Goal: Find specific page/section: Find specific page/section

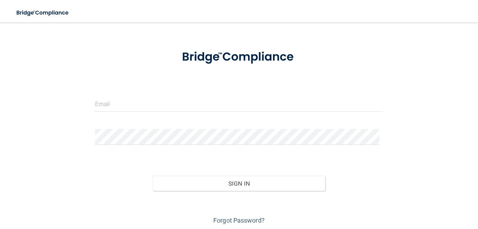
scroll to position [31, 0]
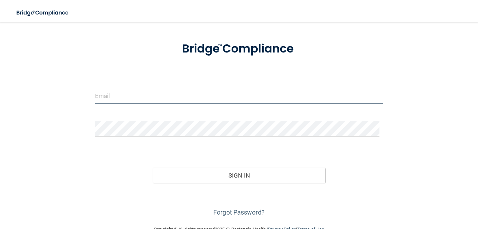
click at [121, 95] on input "email" at bounding box center [239, 96] width 288 height 16
type input "[EMAIL_ADDRESS][DOMAIN_NAME]"
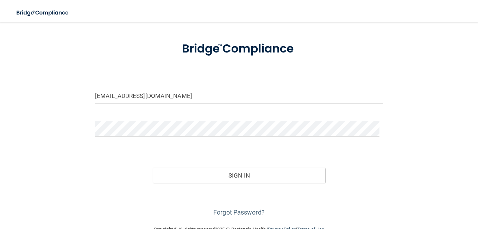
click at [401, 169] on div "[EMAIL_ADDRESS][DOMAIN_NAME] Invalid email/password. You don't have permission …" at bounding box center [239, 108] width 450 height 220
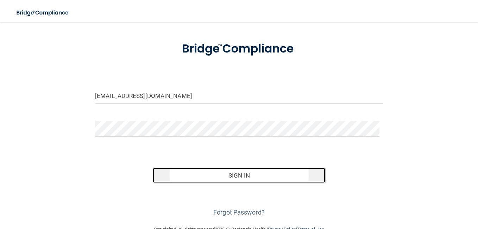
click at [247, 175] on button "Sign In" at bounding box center [239, 174] width 173 height 15
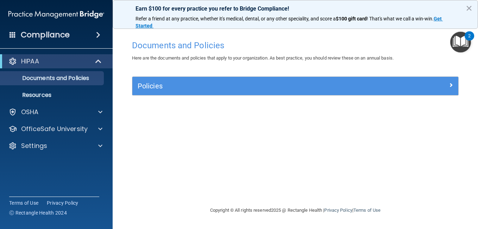
click at [44, 38] on h4 "Compliance" at bounding box center [45, 35] width 49 height 10
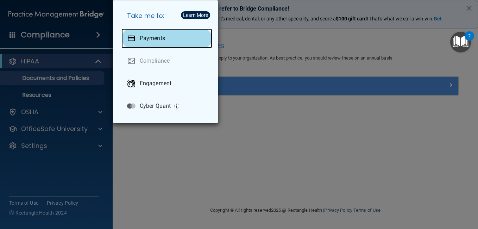
click at [149, 42] on p "Payments" at bounding box center [152, 38] width 25 height 7
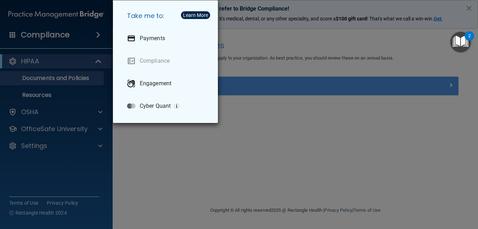
click at [37, 65] on div "Take me to: Payments Compliance Engagement Cyber Quant" at bounding box center [239, 114] width 478 height 229
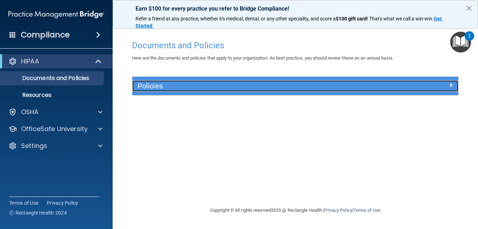
click at [146, 89] on h5 "Policies" at bounding box center [255, 86] width 234 height 8
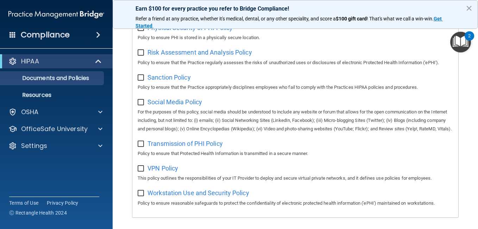
scroll to position [491, 0]
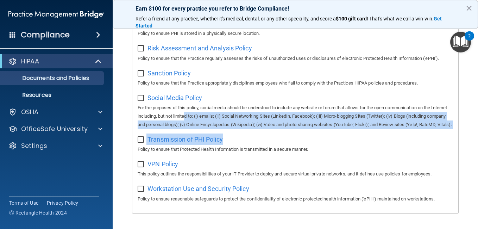
drag, startPoint x: 285, startPoint y: 170, endPoint x: 204, endPoint y: 142, distance: 85.9
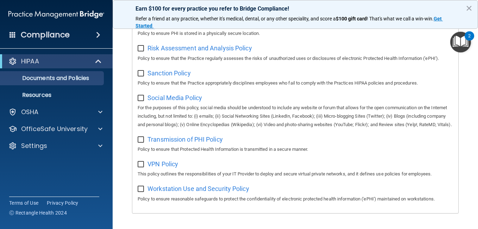
drag, startPoint x: 204, startPoint y: 142, endPoint x: 413, endPoint y: 43, distance: 231.3
click at [407, 38] on div "Physical Security of PHI Policy Policy to ensure PHI is stored in a physically …" at bounding box center [295, 28] width 315 height 20
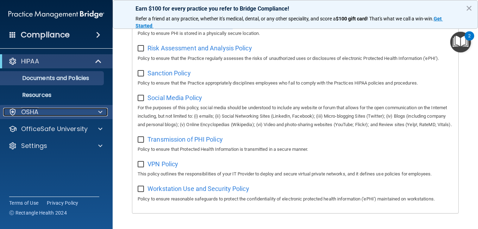
click at [31, 108] on p "OSHA" at bounding box center [30, 112] width 18 height 8
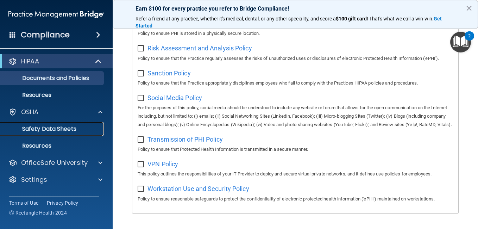
click at [41, 129] on p "Safety Data Sheets" at bounding box center [53, 128] width 96 height 7
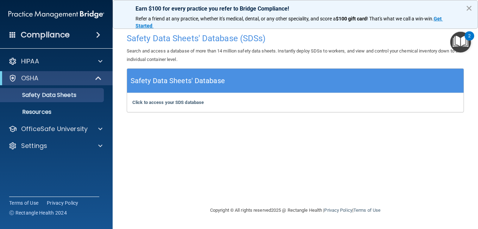
click at [468, 7] on button "×" at bounding box center [468, 7] width 7 height 11
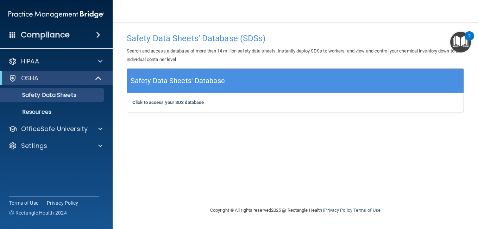
click at [58, 17] on img at bounding box center [56, 14] width 96 height 14
